Goal: Navigation & Orientation: Find specific page/section

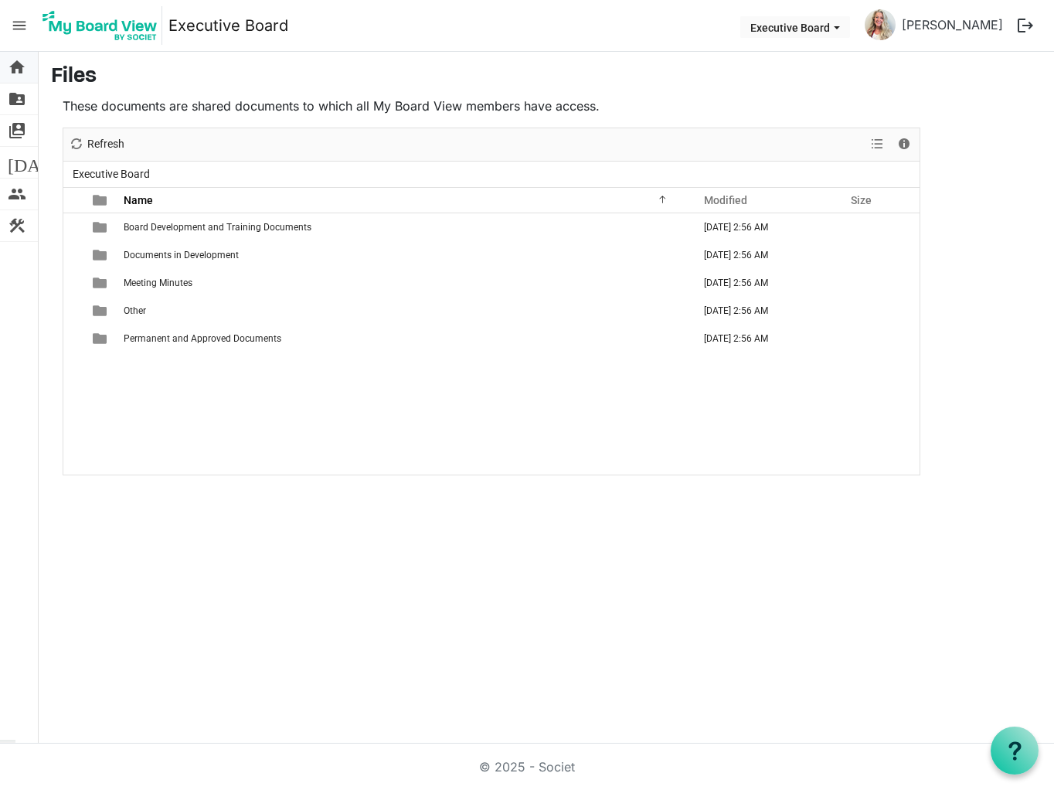
click at [19, 66] on span "home" at bounding box center [17, 67] width 19 height 31
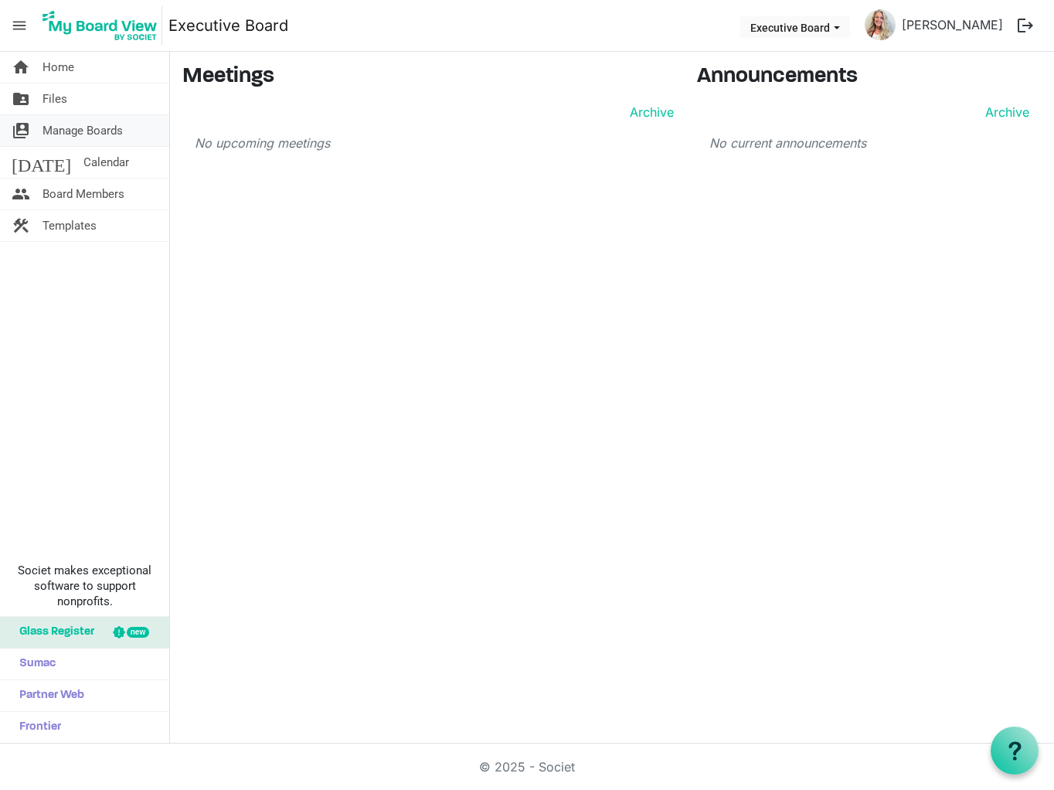
click at [69, 132] on span "Manage Boards" at bounding box center [83, 130] width 80 height 31
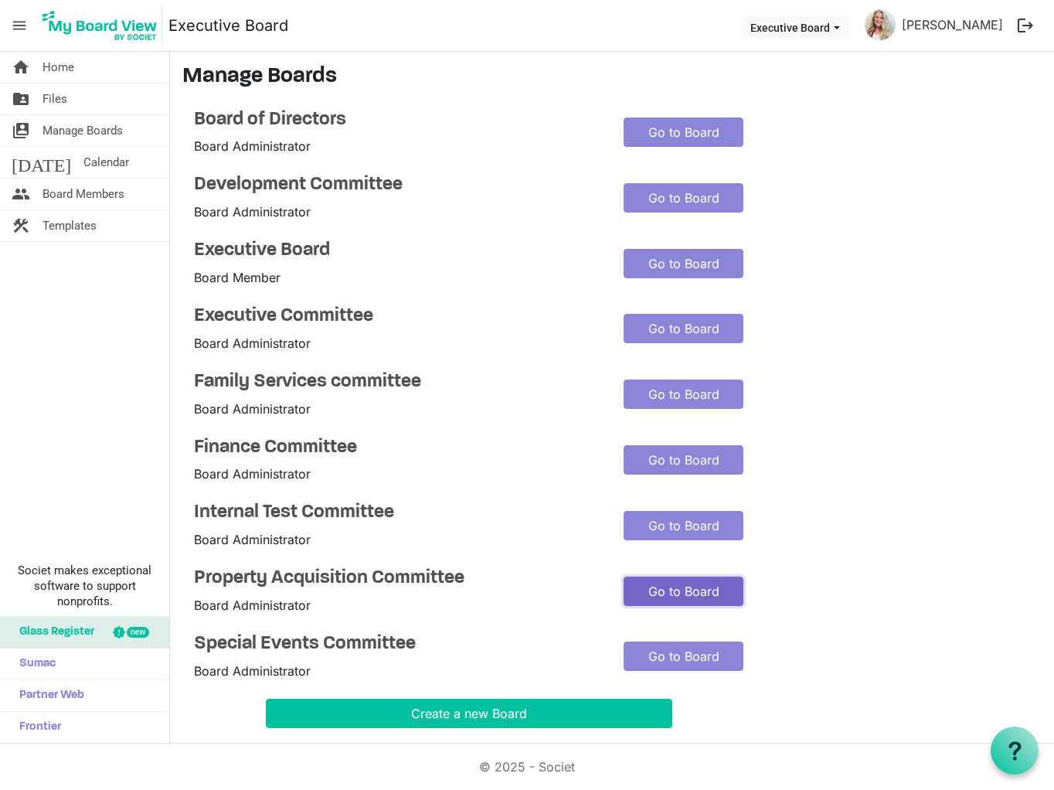
click at [665, 594] on link "Go to Board" at bounding box center [684, 591] width 120 height 29
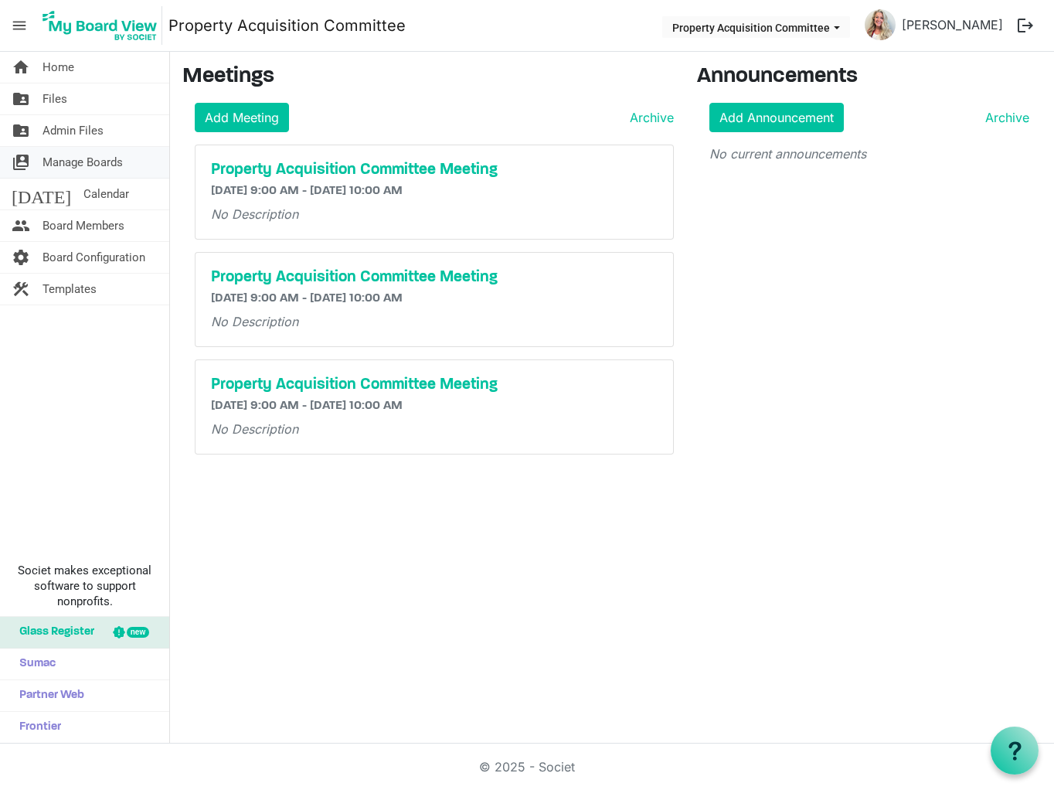
click at [60, 161] on span "Manage Boards" at bounding box center [83, 162] width 80 height 31
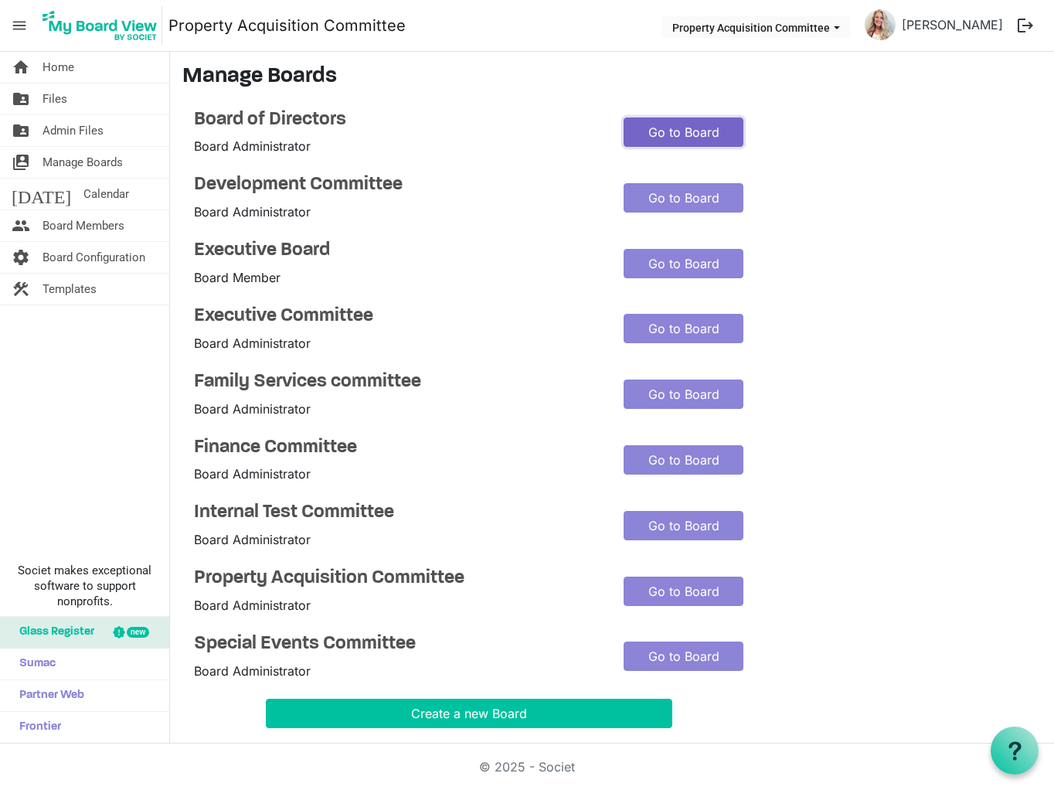
click at [680, 131] on link "Go to Board" at bounding box center [684, 131] width 120 height 29
